Goal: Task Accomplishment & Management: Complete application form

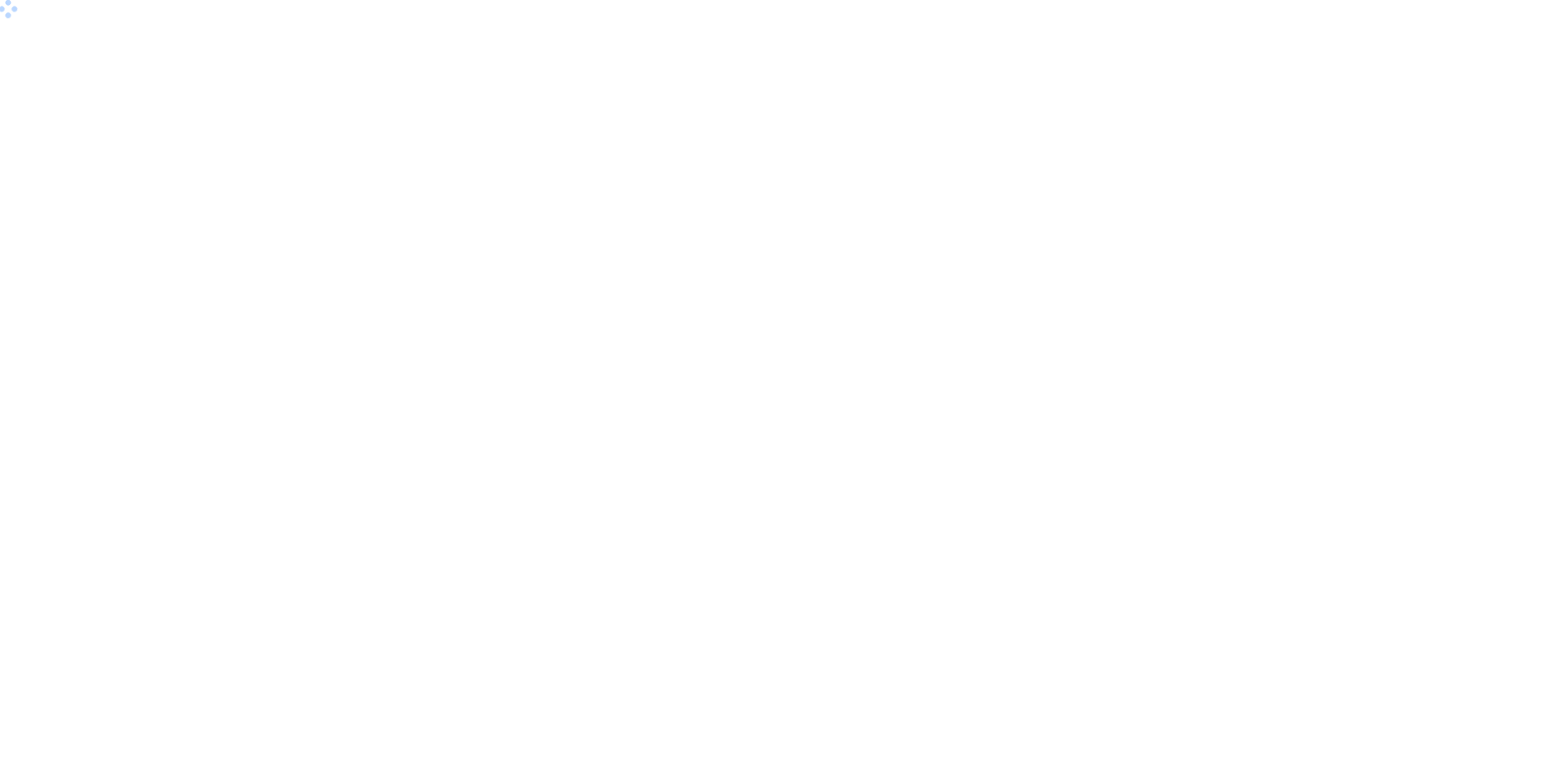
click at [1561, 165] on body at bounding box center [784, 389] width 1568 height 778
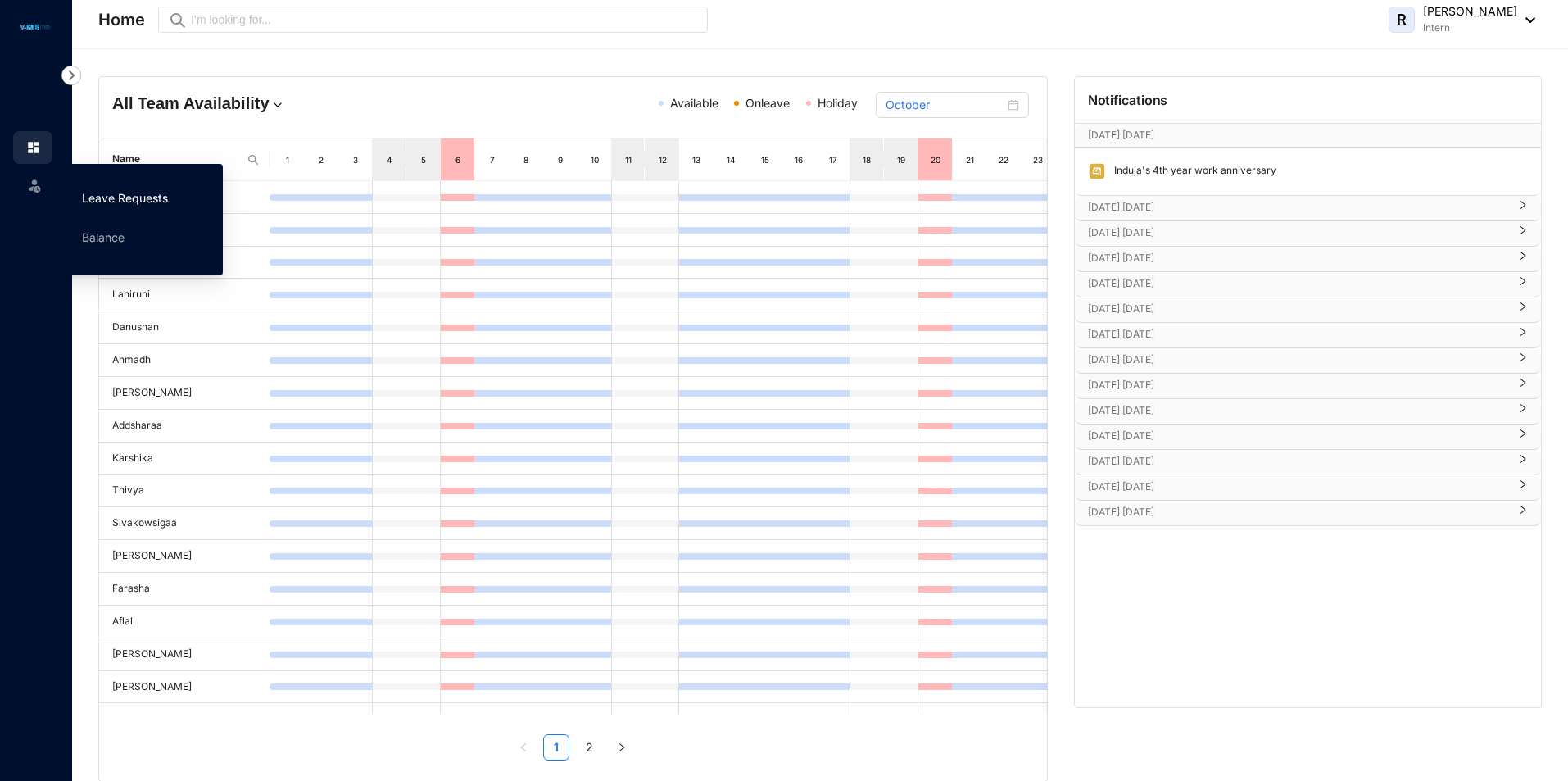
click at [116, 195] on link "Leave Requests" at bounding box center [124, 198] width 86 height 14
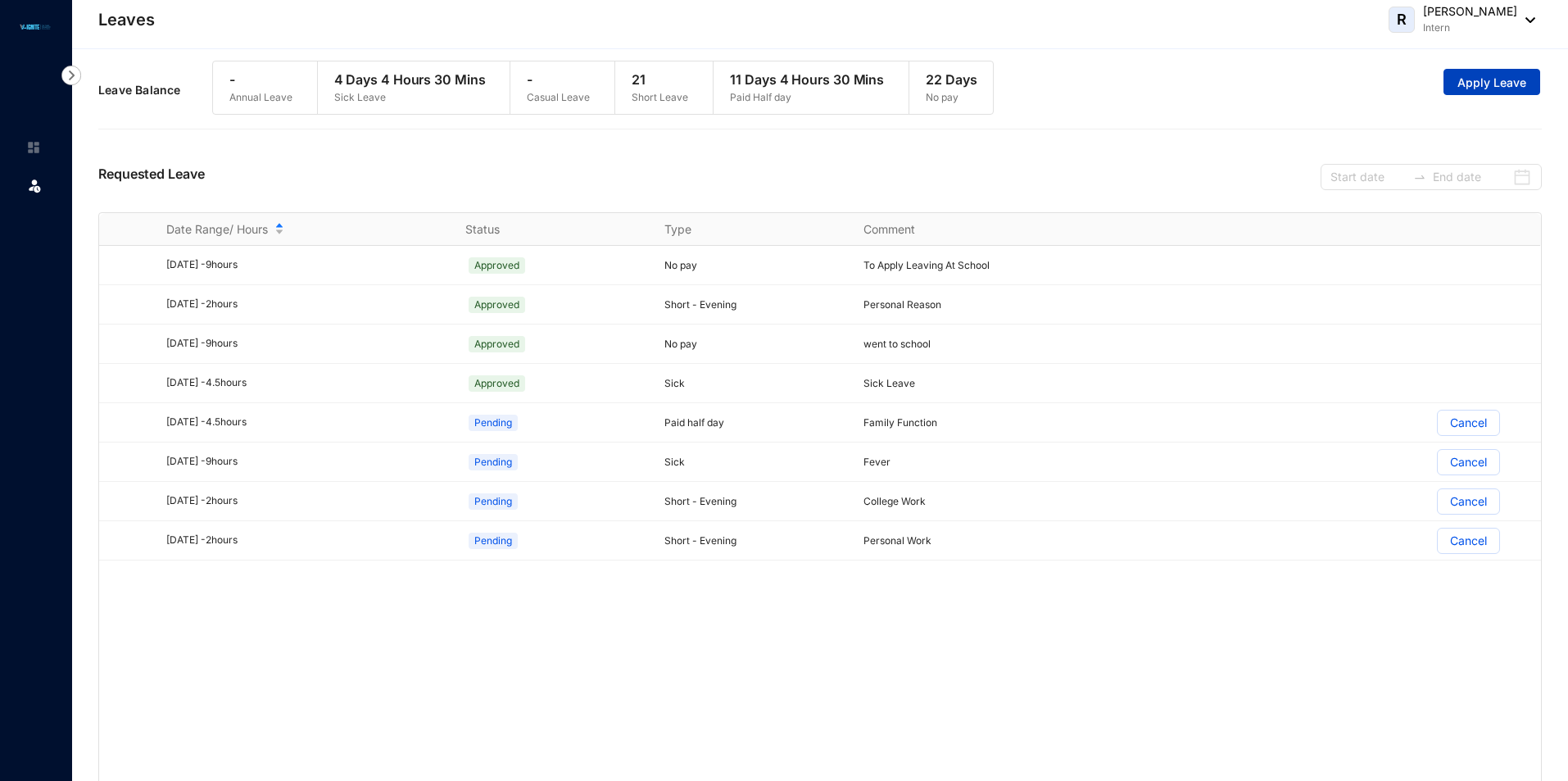
click at [1491, 75] on span "Apply Leave" at bounding box center [1492, 83] width 69 height 17
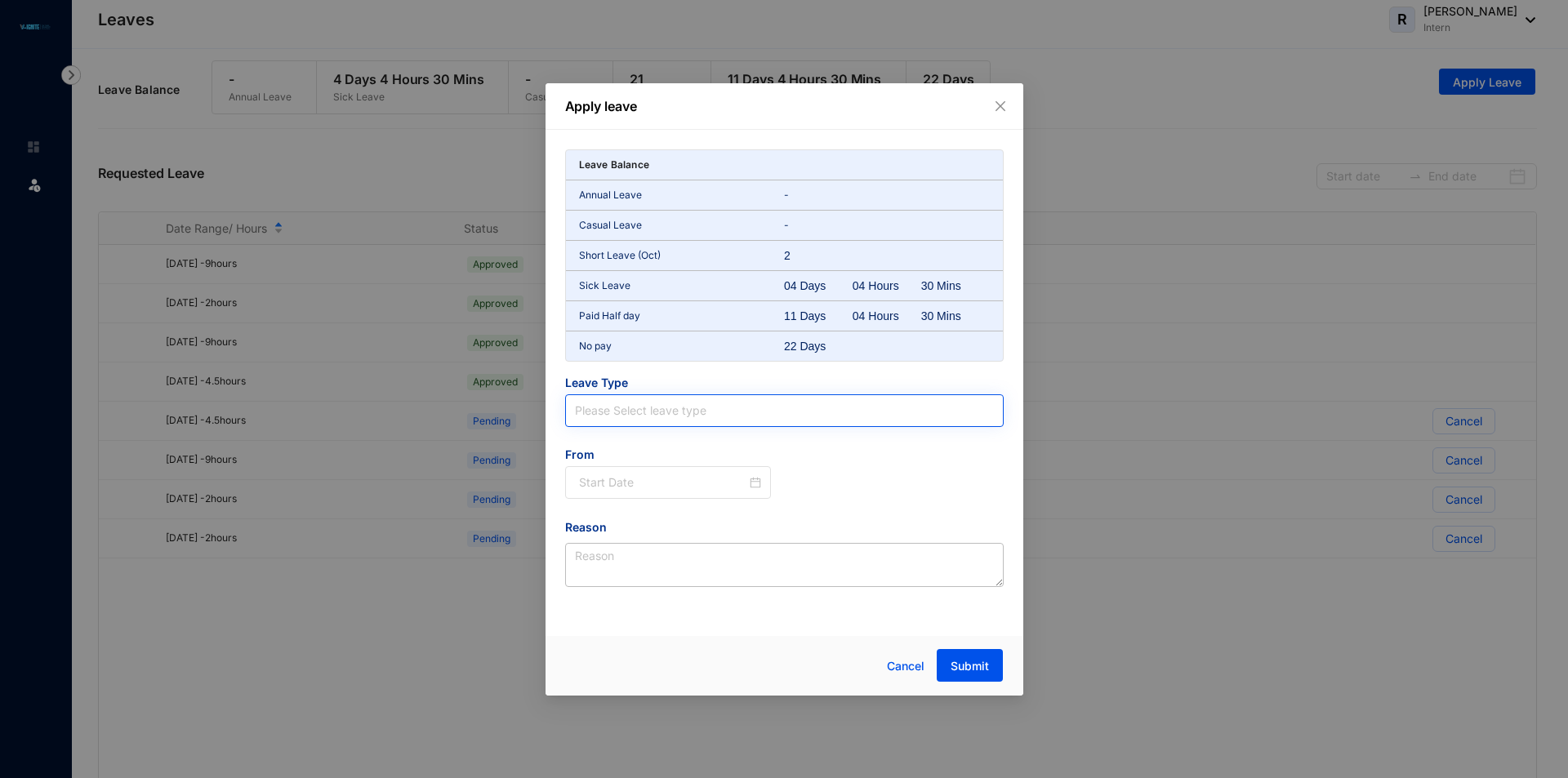
click at [602, 415] on input "search" at bounding box center [784, 411] width 419 height 31
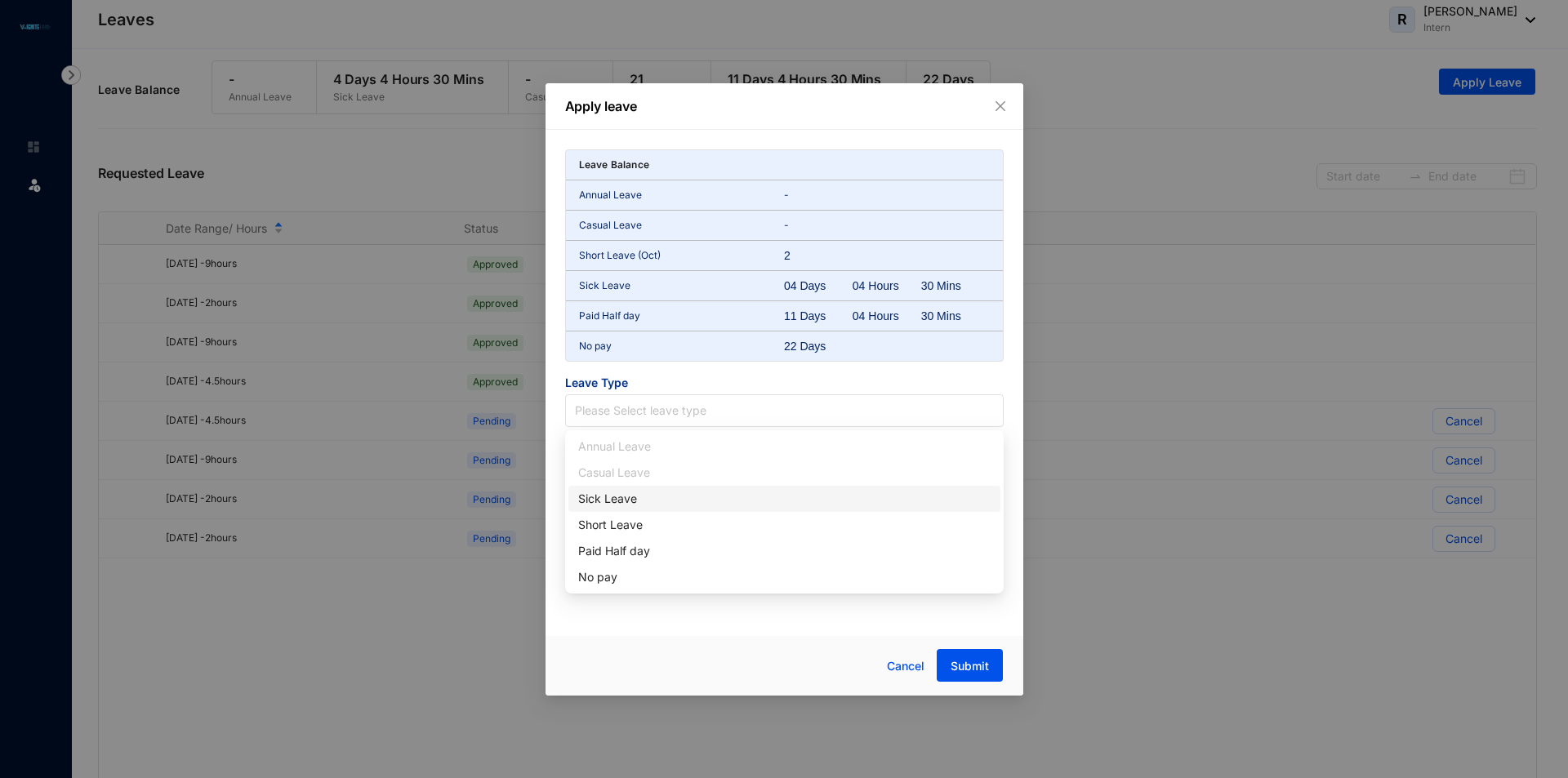
click at [652, 505] on div "Sick Leave" at bounding box center [785, 499] width 413 height 18
click at [757, 479] on div at bounding box center [670, 482] width 183 height 18
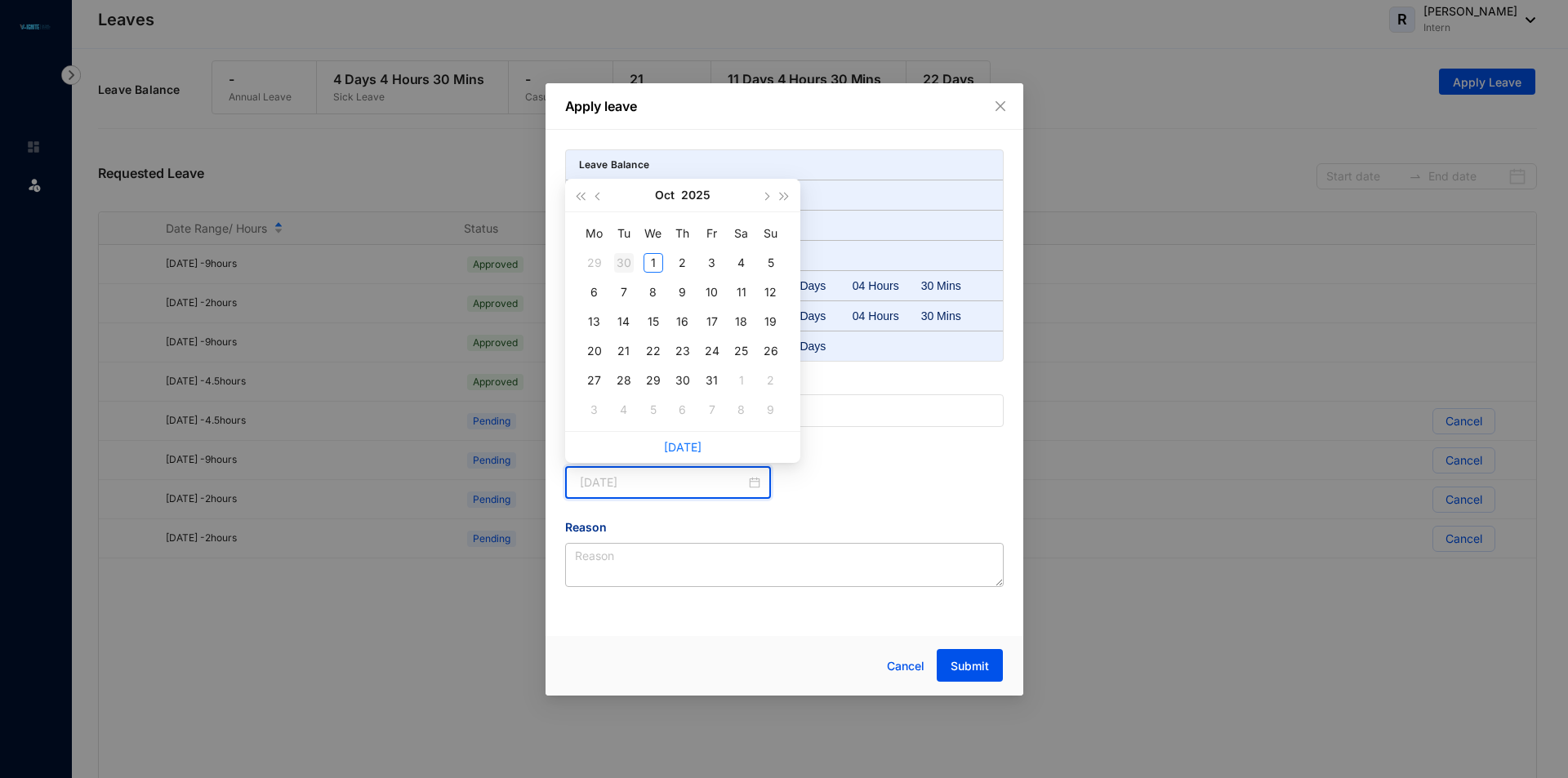
type input "[DATE]"
click at [623, 262] on div "30" at bounding box center [624, 263] width 20 height 20
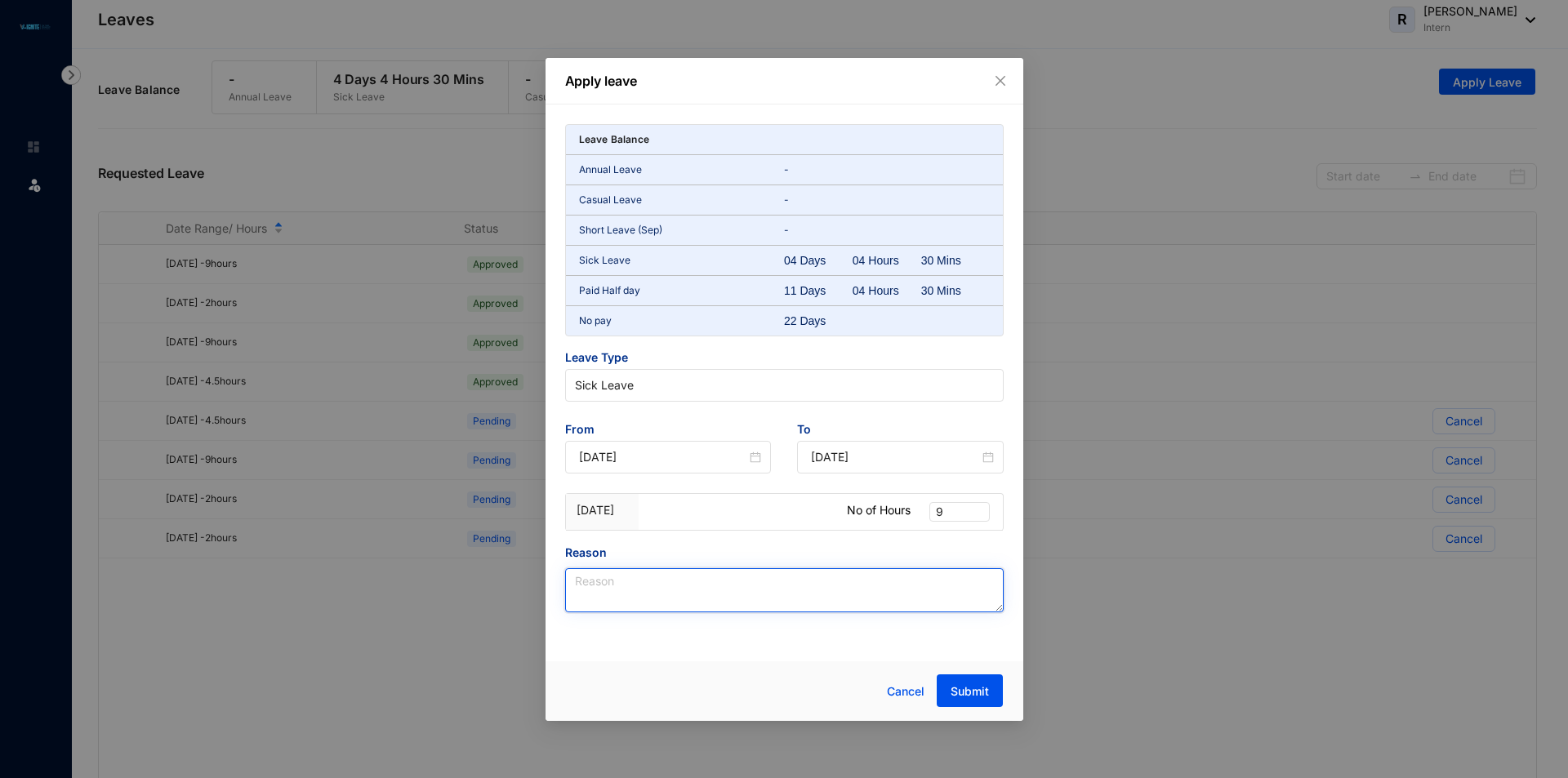
click at [671, 592] on textarea "Reason" at bounding box center [784, 590] width 438 height 44
type textarea "s"
type textarea "Sick"
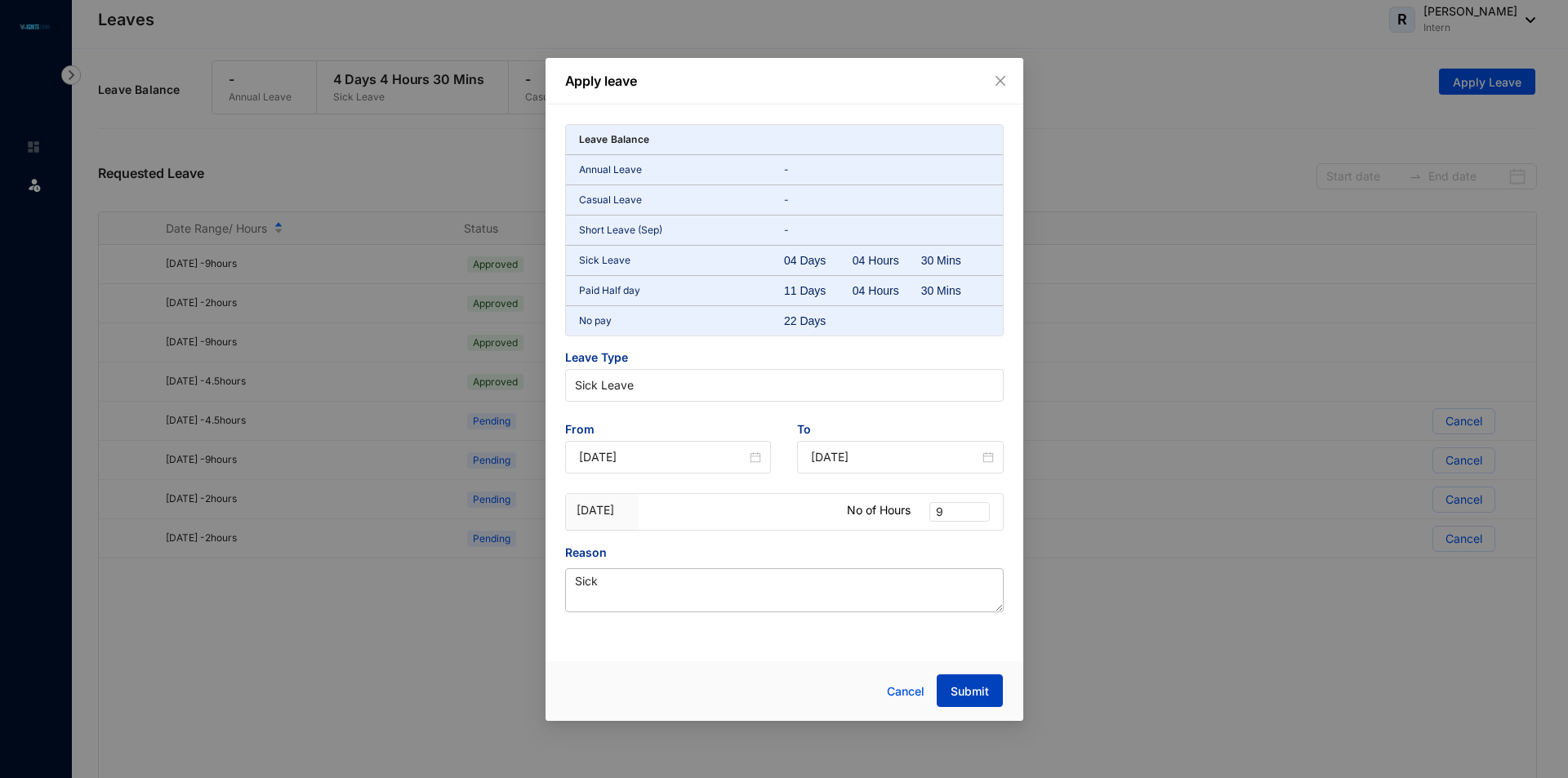
click at [990, 690] on button "Submit" at bounding box center [970, 691] width 66 height 32
